Goal: Task Accomplishment & Management: Use online tool/utility

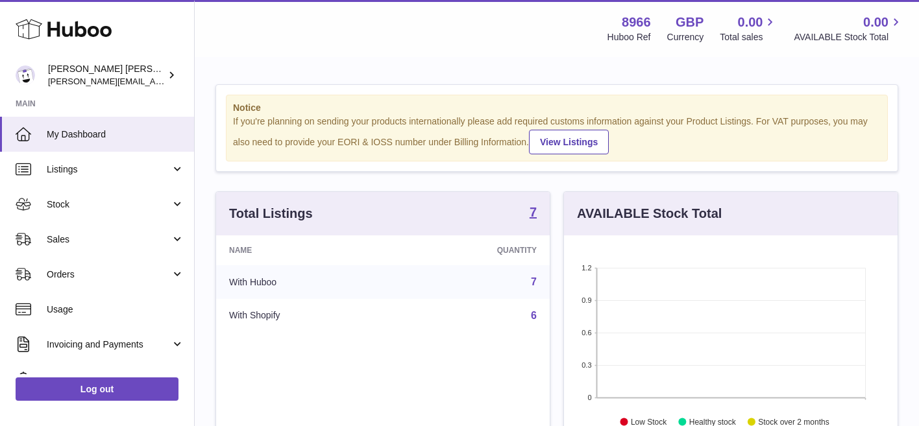
scroll to position [203, 334]
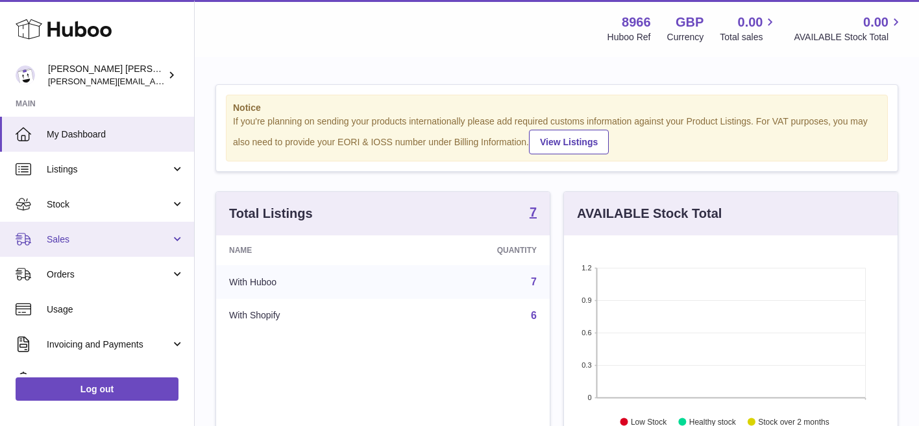
click at [129, 230] on link "Sales" at bounding box center [97, 239] width 194 height 35
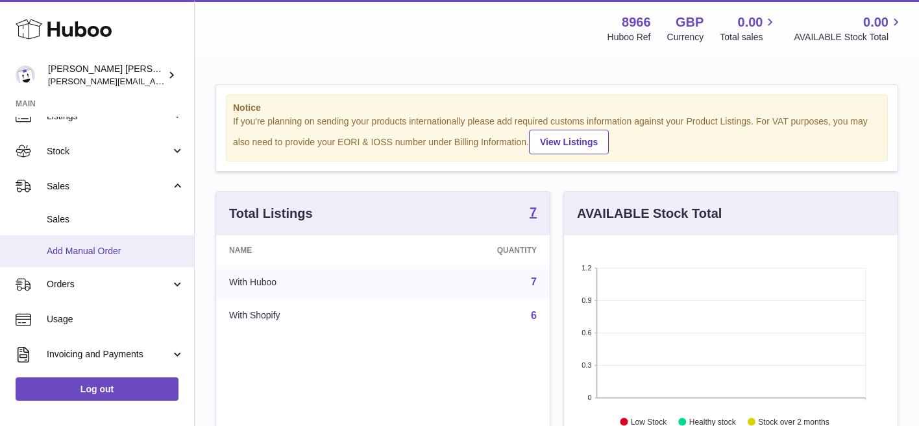
scroll to position [59, 0]
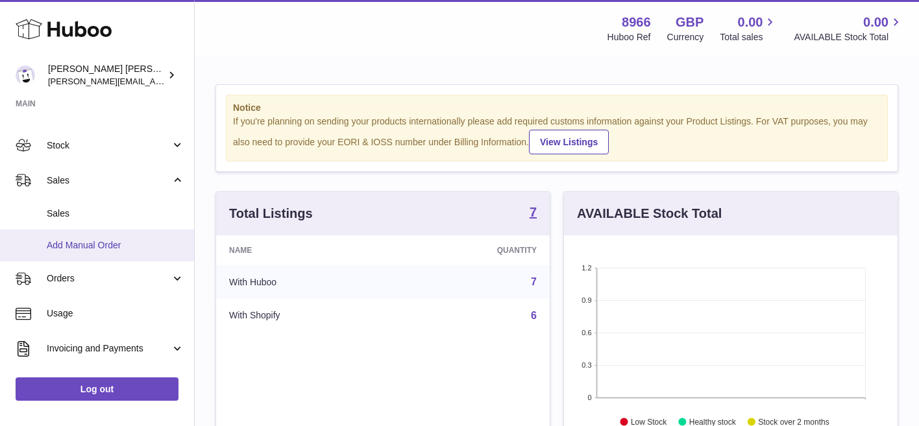
click at [97, 246] on span "Add Manual Order" at bounding box center [116, 246] width 138 height 12
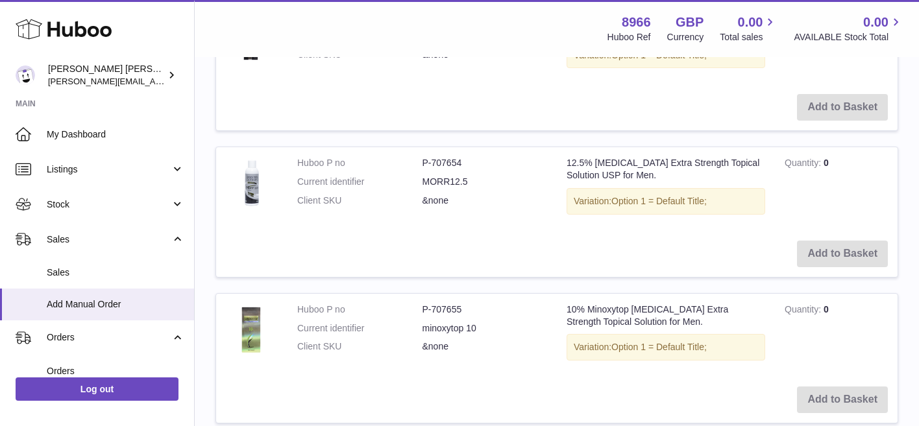
scroll to position [554, 0]
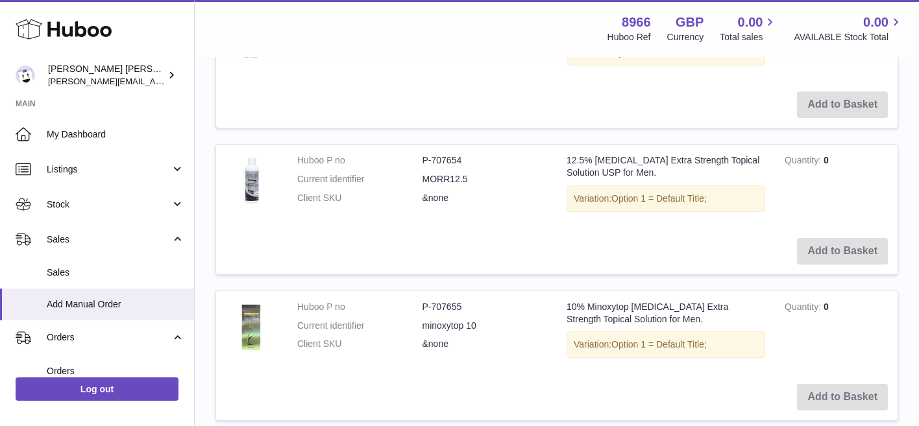
drag, startPoint x: 392, startPoint y: 171, endPoint x: 341, endPoint y: 177, distance: 50.9
click at [390, 172] on dl "Huboo P no P-707654 Current identifier MORR12.5 Client SKU &none" at bounding box center [422, 182] width 250 height 56
click at [255, 186] on img at bounding box center [252, 180] width 52 height 52
click at [819, 250] on td "Add to Basket" at bounding box center [557, 252] width 682 height 46
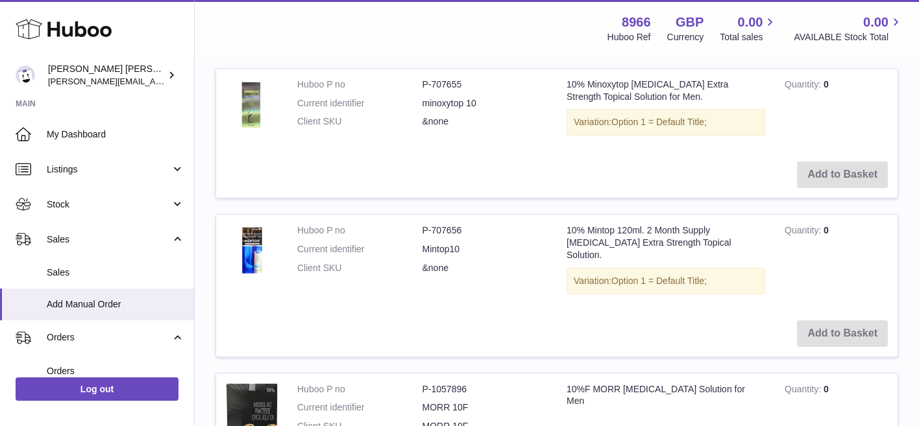
scroll to position [0, 0]
